Goal: Information Seeking & Learning: Find specific fact

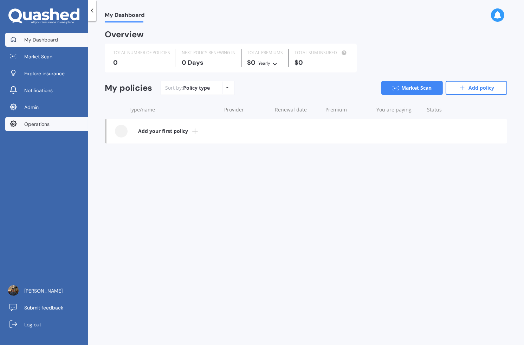
click at [53, 124] on link "Operations" at bounding box center [46, 124] width 83 height 14
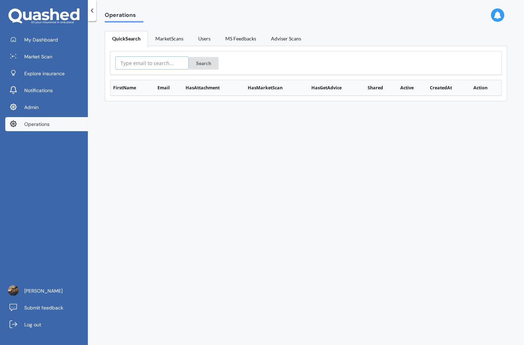
click at [164, 65] on input "text" at bounding box center [151, 62] width 73 height 13
paste input "[DOMAIN_NAME][EMAIL_ADDRESS][DOMAIN_NAME]"
type input "[DOMAIN_NAME][EMAIL_ADDRESS][DOMAIN_NAME]"
click at [190, 63] on button "Search" at bounding box center [204, 63] width 30 height 13
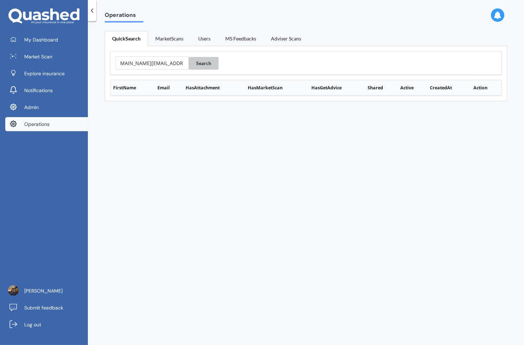
scroll to position [0, 0]
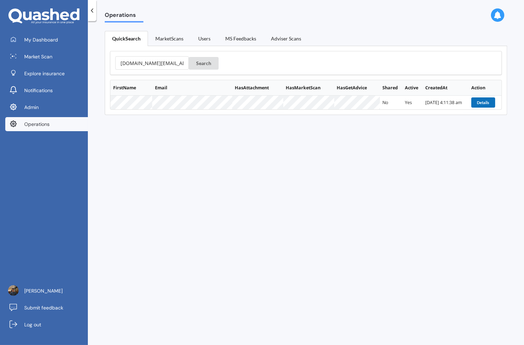
click at [477, 103] on button "Details" at bounding box center [484, 102] width 24 height 10
click at [71, 320] on link "Log out" at bounding box center [46, 325] width 83 height 14
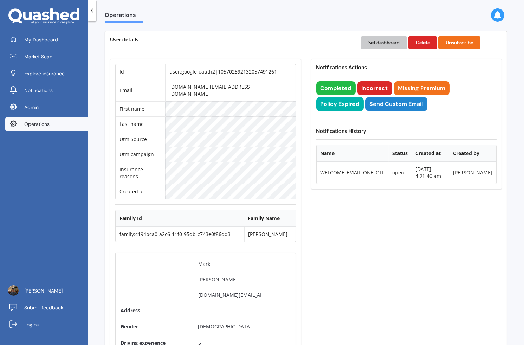
click at [377, 41] on button "Set dashboard" at bounding box center [384, 42] width 46 height 13
click at [72, 46] on div "My Dashboard Market Scan Explore insurance Notifications Admin Operations" at bounding box center [44, 83] width 88 height 101
click at [71, 41] on link "My Dashboard" at bounding box center [46, 40] width 83 height 14
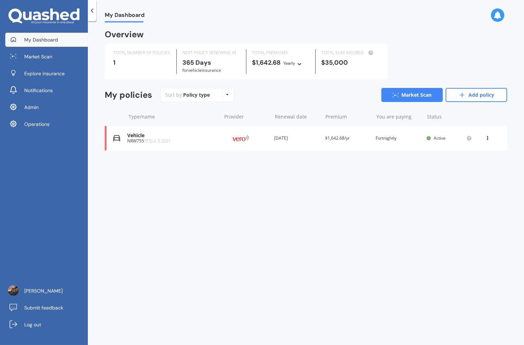
click at [321, 148] on div "Vehicle NRW755 TESLA 3 2021 Provider Renewal date 07 Oct 2026 Premium $1,642.68…" at bounding box center [306, 138] width 403 height 25
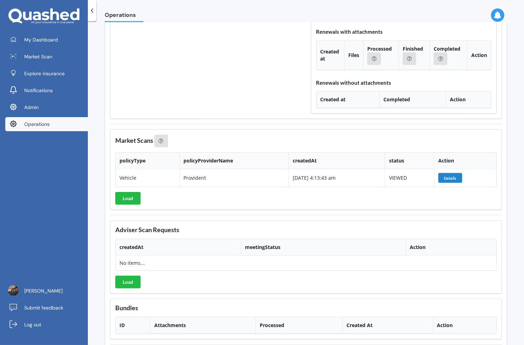
scroll to position [687, 0]
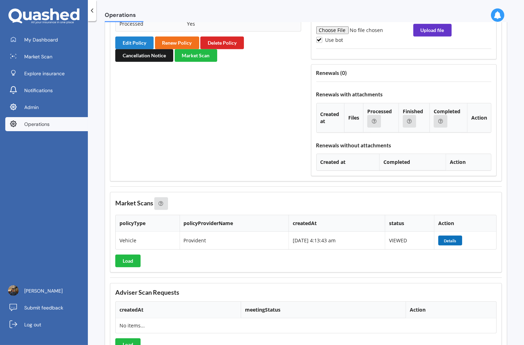
click at [456, 236] on button "Details" at bounding box center [451, 241] width 24 height 10
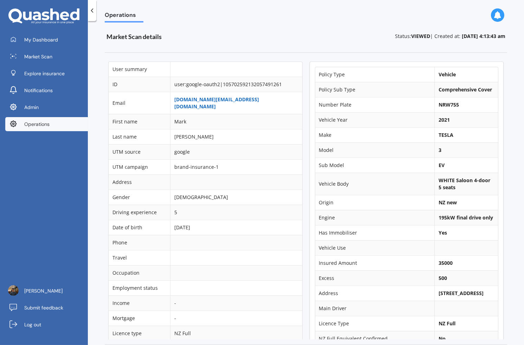
click at [236, 99] on link "markandrew.nz@gmail.com" at bounding box center [216, 103] width 85 height 14
